Goal: Transaction & Acquisition: Subscribe to service/newsletter

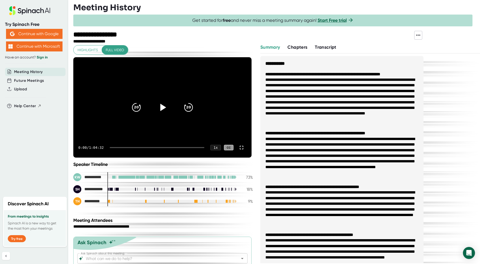
click at [161, 108] on icon at bounding box center [163, 107] width 6 height 7
click at [212, 148] on div "1 x" at bounding box center [215, 148] width 11 height 6
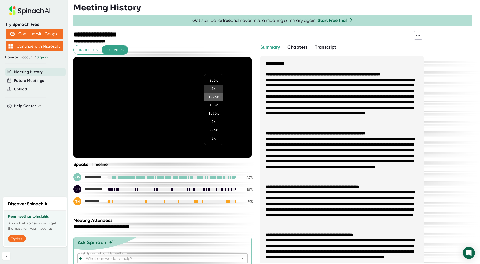
click at [212, 98] on li "1.25 x" at bounding box center [213, 97] width 19 height 8
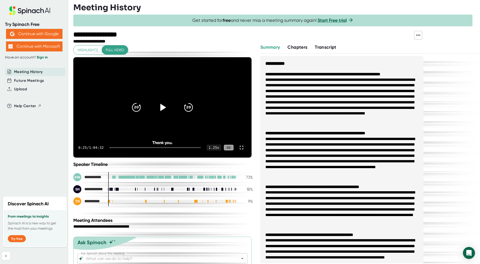
click at [156, 108] on icon at bounding box center [162, 107] width 13 height 13
click at [161, 109] on icon at bounding box center [162, 107] width 13 height 13
click at [162, 109] on icon at bounding box center [163, 107] width 6 height 7
click at [210, 147] on div "1.25 x" at bounding box center [213, 148] width 15 height 6
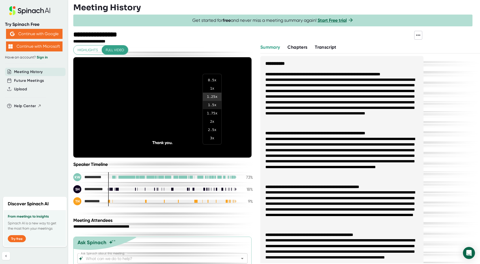
click at [212, 106] on li "1.5 x" at bounding box center [212, 105] width 19 height 8
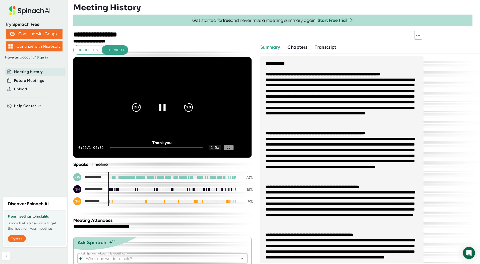
click at [144, 147] on div at bounding box center [156, 147] width 93 height 1
drag, startPoint x: 141, startPoint y: 147, endPoint x: 100, endPoint y: 151, distance: 40.9
click at [100, 151] on div "0:25 / 1:04:32 1.5 x CC" at bounding box center [162, 148] width 178 height 20
drag, startPoint x: 100, startPoint y: 151, endPoint x: 135, endPoint y: 105, distance: 58.0
click at [136, 104] on icon "20" at bounding box center [136, 107] width 13 height 13
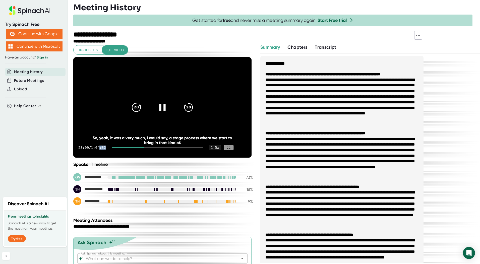
click at [136, 107] on icon "20" at bounding box center [136, 107] width 13 height 13
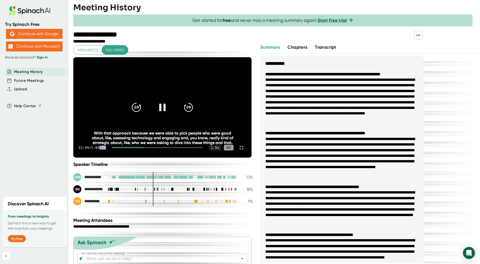
click at [136, 107] on icon "20" at bounding box center [136, 107] width 13 height 13
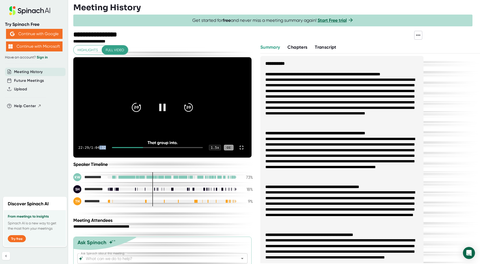
click at [136, 107] on icon "20" at bounding box center [136, 107] width 13 height 13
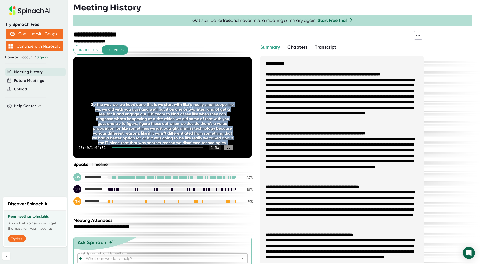
click at [136, 107] on div "So the way we, we have done this is we start with like a really small scope lik…" at bounding box center [162, 123] width 143 height 43
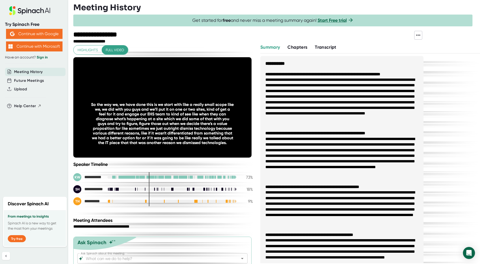
click at [197, 167] on div "**********" at bounding box center [162, 184] width 179 height 44
drag, startPoint x: 140, startPoint y: 148, endPoint x: 126, endPoint y: 148, distance: 13.8
click at [122, 150] on div "20:49 / 1:04:32 1.5 x CC" at bounding box center [162, 148] width 178 height 20
click at [115, 147] on div "20:49 / 1:04:32 1.5 x CC" at bounding box center [162, 148] width 178 height 20
click at [195, 94] on video at bounding box center [162, 107] width 178 height 100
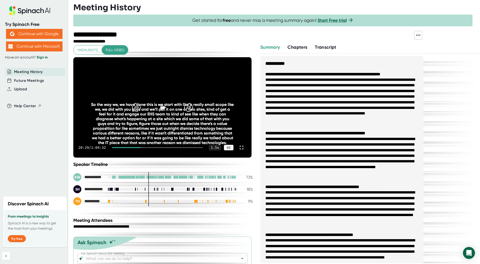
click at [226, 149] on div "CC" at bounding box center [229, 148] width 10 height 6
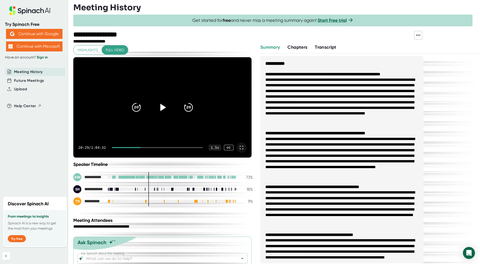
click at [240, 148] on icon at bounding box center [241, 148] width 6 height 6
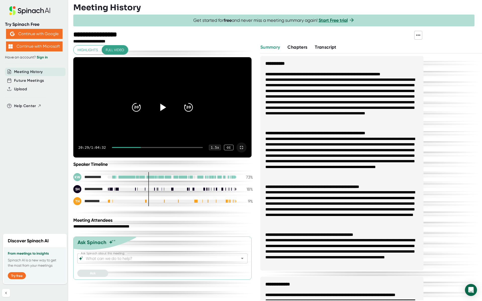
click at [169, 114] on icon at bounding box center [162, 107] width 13 height 13
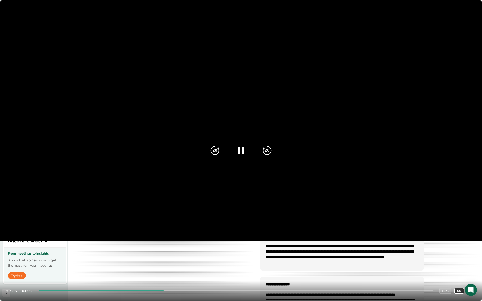
click at [203, 222] on video at bounding box center [241, 120] width 482 height 241
click at [42, 264] on div at bounding box center [101, 291] width 125 height 1
click at [39, 264] on div "20:29 / 1:04:32 1.5 x CC" at bounding box center [241, 291] width 482 height 20
drag, startPoint x: 42, startPoint y: 292, endPoint x: 36, endPoint y: 291, distance: 6.0
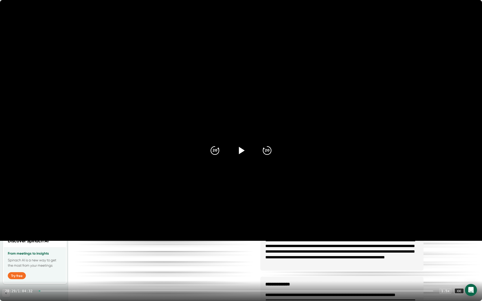
click at [36, 264] on div "20:29 / 1:04:32 1.5 x CC" at bounding box center [241, 291] width 482 height 20
click at [473, 264] on icon at bounding box center [472, 291] width 4 height 4
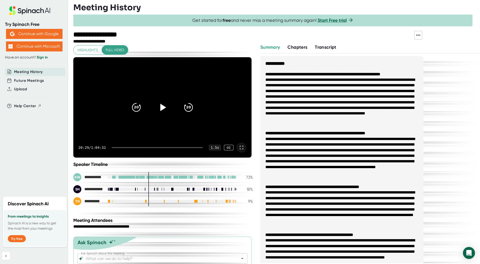
click at [159, 108] on icon at bounding box center [162, 107] width 13 height 13
click at [333, 20] on link "Start Free trial" at bounding box center [331, 21] width 29 height 6
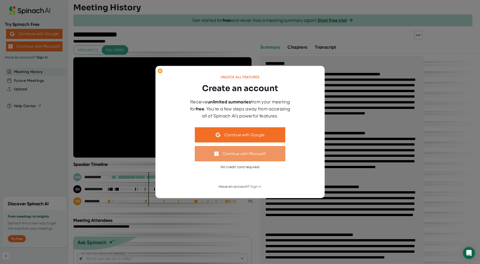
click at [232, 155] on button "Continue with Microsoft" at bounding box center [240, 153] width 90 height 15
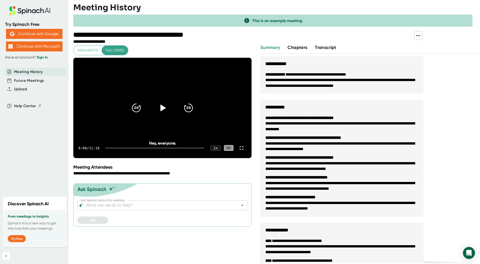
click at [37, 73] on span "Meeting History" at bounding box center [28, 72] width 29 height 6
click at [132, 175] on div "**********" at bounding box center [163, 173] width 181 height 5
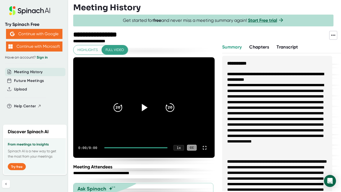
click at [143, 107] on icon at bounding box center [145, 107] width 6 height 7
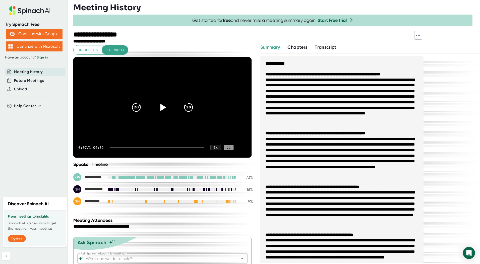
click at [160, 109] on icon at bounding box center [163, 107] width 6 height 7
click at [212, 149] on div "1 x" at bounding box center [215, 148] width 11 height 6
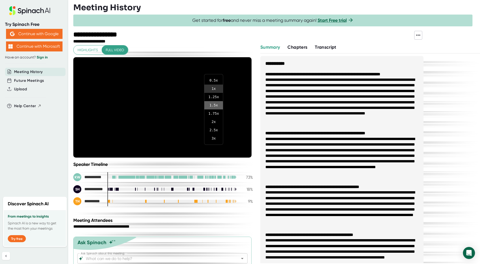
click at [211, 107] on li "1.5 x" at bounding box center [213, 105] width 19 height 8
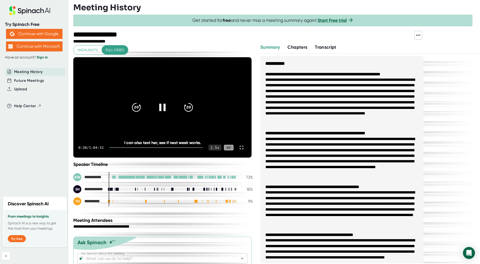
click at [214, 147] on div "1.5 x" at bounding box center [215, 148] width 13 height 6
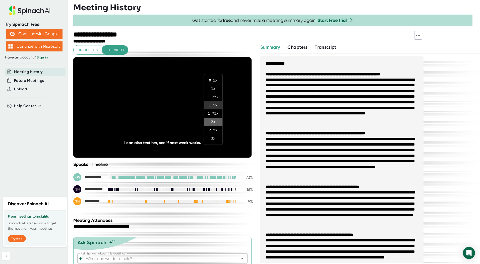
click at [211, 123] on li "2 x" at bounding box center [213, 122] width 19 height 8
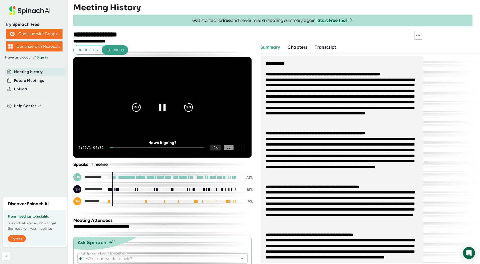
click at [215, 147] on div "2 x" at bounding box center [215, 148] width 11 height 6
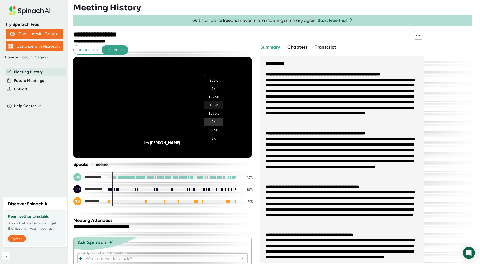
click at [214, 104] on li "1.5 x" at bounding box center [213, 105] width 19 height 8
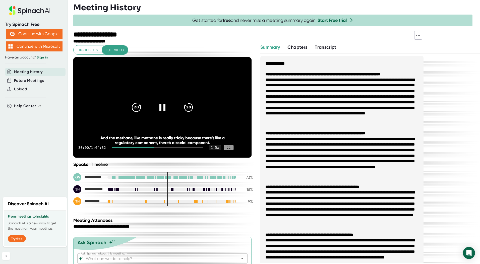
click at [139, 105] on icon at bounding box center [140, 105] width 2 height 2
click at [134, 109] on icon "20" at bounding box center [136, 107] width 13 height 13
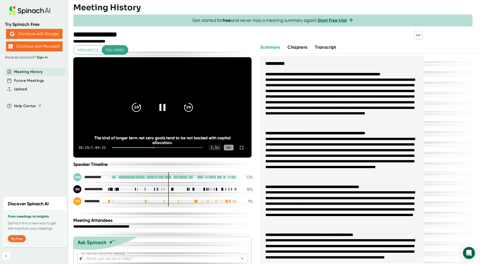
click at [134, 109] on icon "20" at bounding box center [136, 107] width 13 height 13
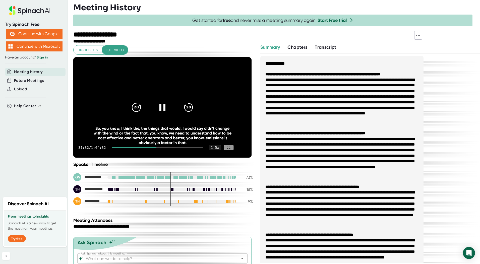
click at [130, 105] on icon "20" at bounding box center [136, 107] width 13 height 13
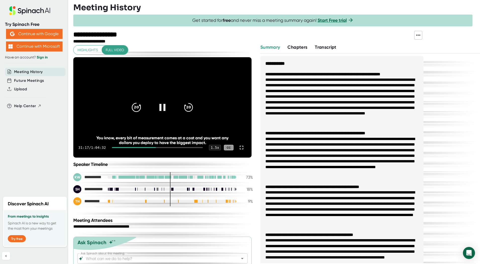
click at [133, 107] on icon "20" at bounding box center [136, 107] width 13 height 13
click at [134, 107] on icon "20" at bounding box center [136, 107] width 13 height 13
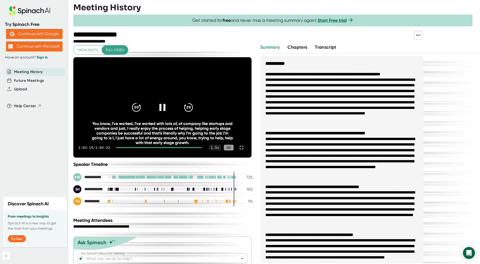
click at [86, 130] on video at bounding box center [162, 107] width 178 height 100
click at [160, 108] on icon at bounding box center [163, 107] width 6 height 7
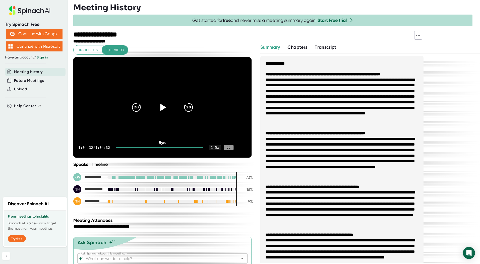
click at [175, 147] on div "1:04:32 / 1:04:32 1.5 x CC" at bounding box center [162, 148] width 178 height 20
click at [164, 148] on div at bounding box center [159, 147] width 87 height 1
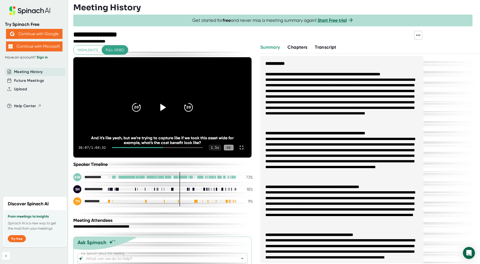
click at [156, 147] on div at bounding box center [137, 147] width 51 height 1
click at [151, 148] on div at bounding box center [134, 147] width 44 height 1
click at [148, 148] on div at bounding box center [131, 147] width 39 height 1
click at [161, 107] on icon at bounding box center [163, 107] width 6 height 7
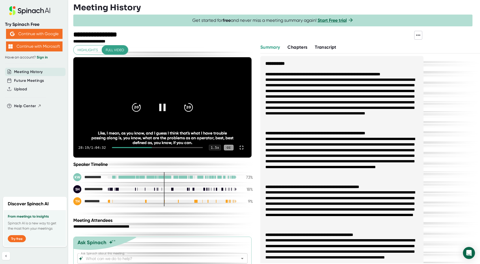
click at [123, 148] on div at bounding box center [132, 147] width 40 height 1
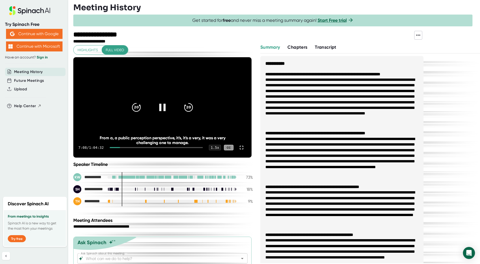
click at [126, 148] on div at bounding box center [156, 147] width 93 height 1
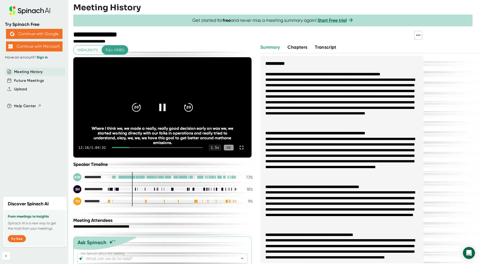
click at [126, 148] on div at bounding box center [120, 147] width 17 height 1
